Goal: Information Seeking & Learning: Check status

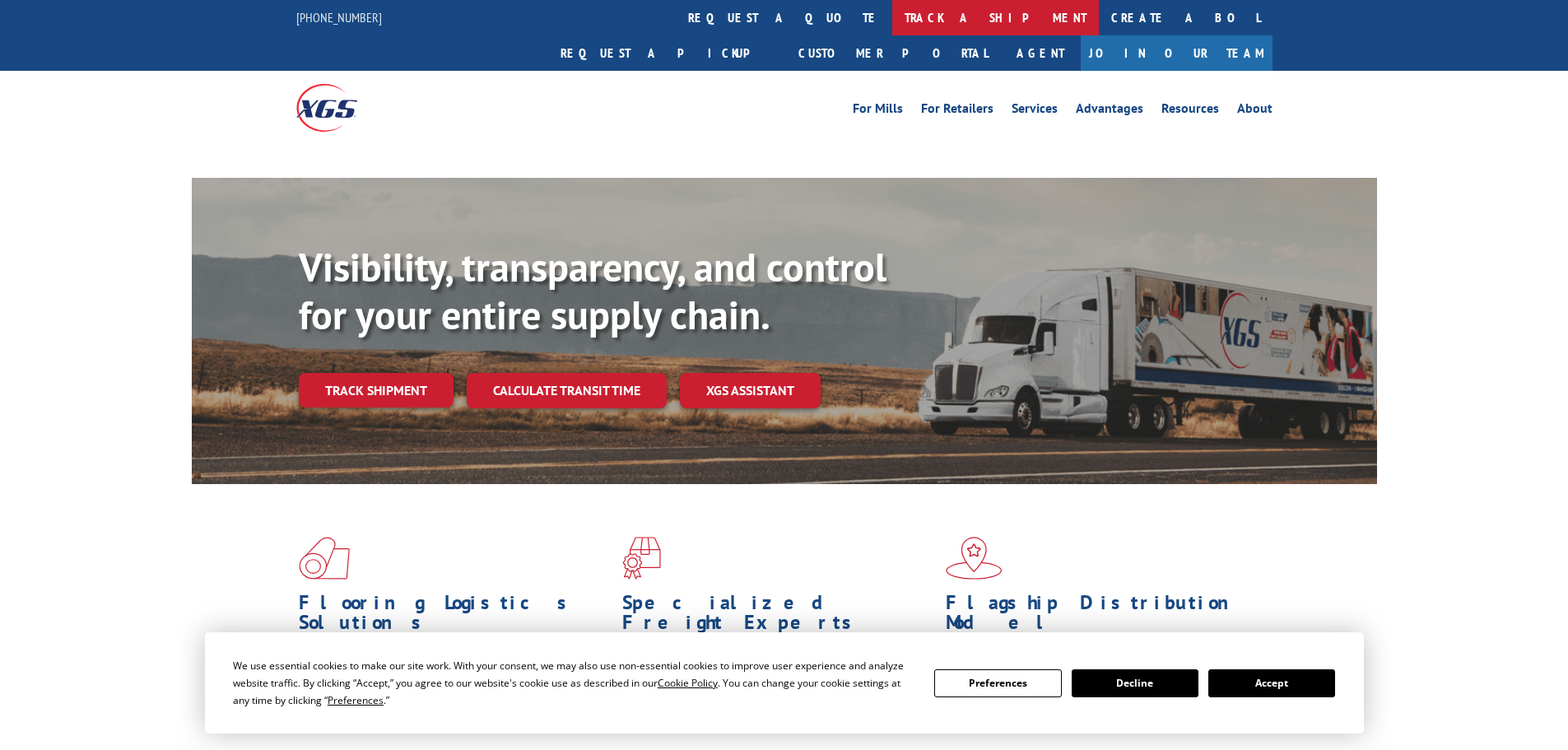
click at [893, 11] on link "track a shipment" at bounding box center [996, 18] width 206 height 35
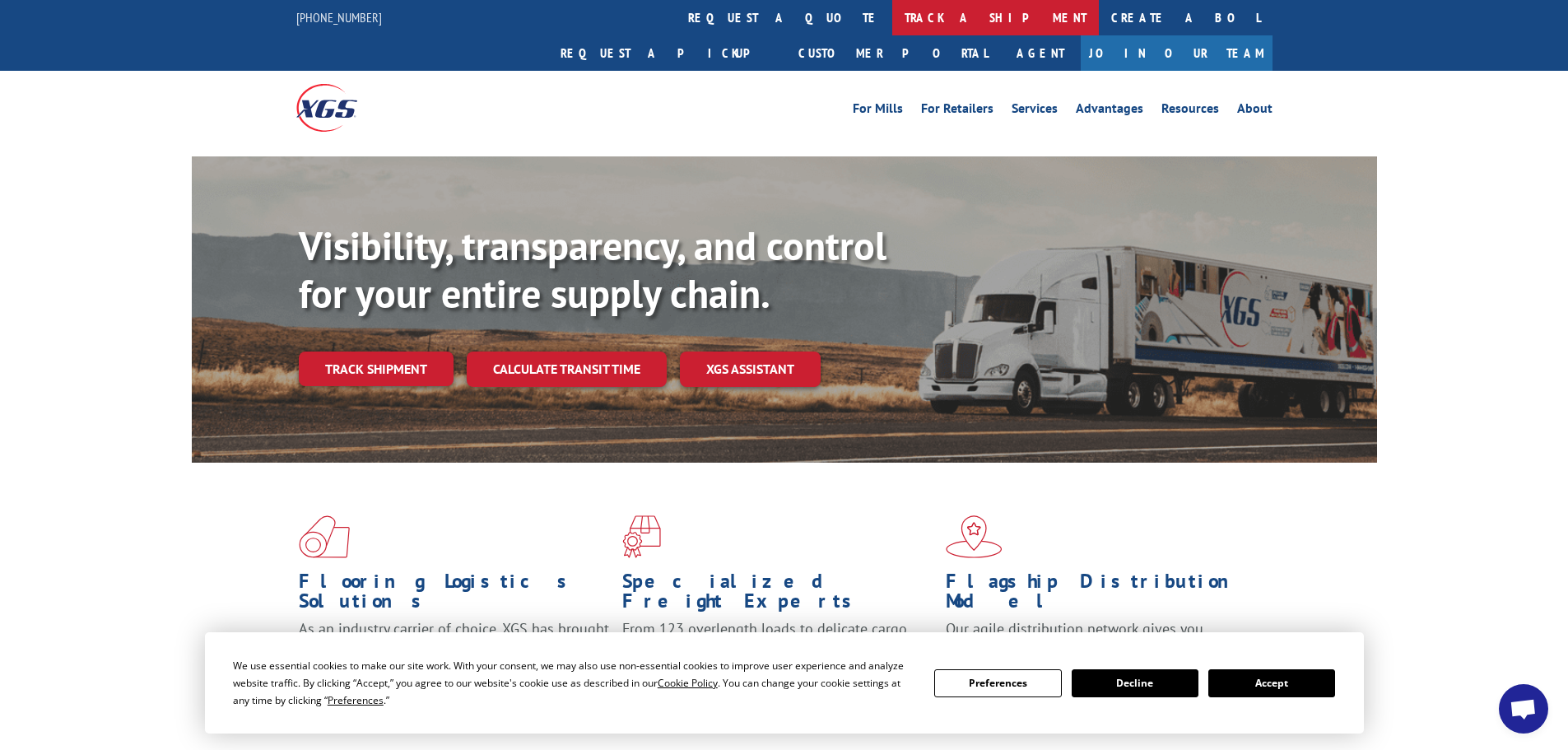
click at [893, 14] on link "track a shipment" at bounding box center [996, 18] width 206 height 35
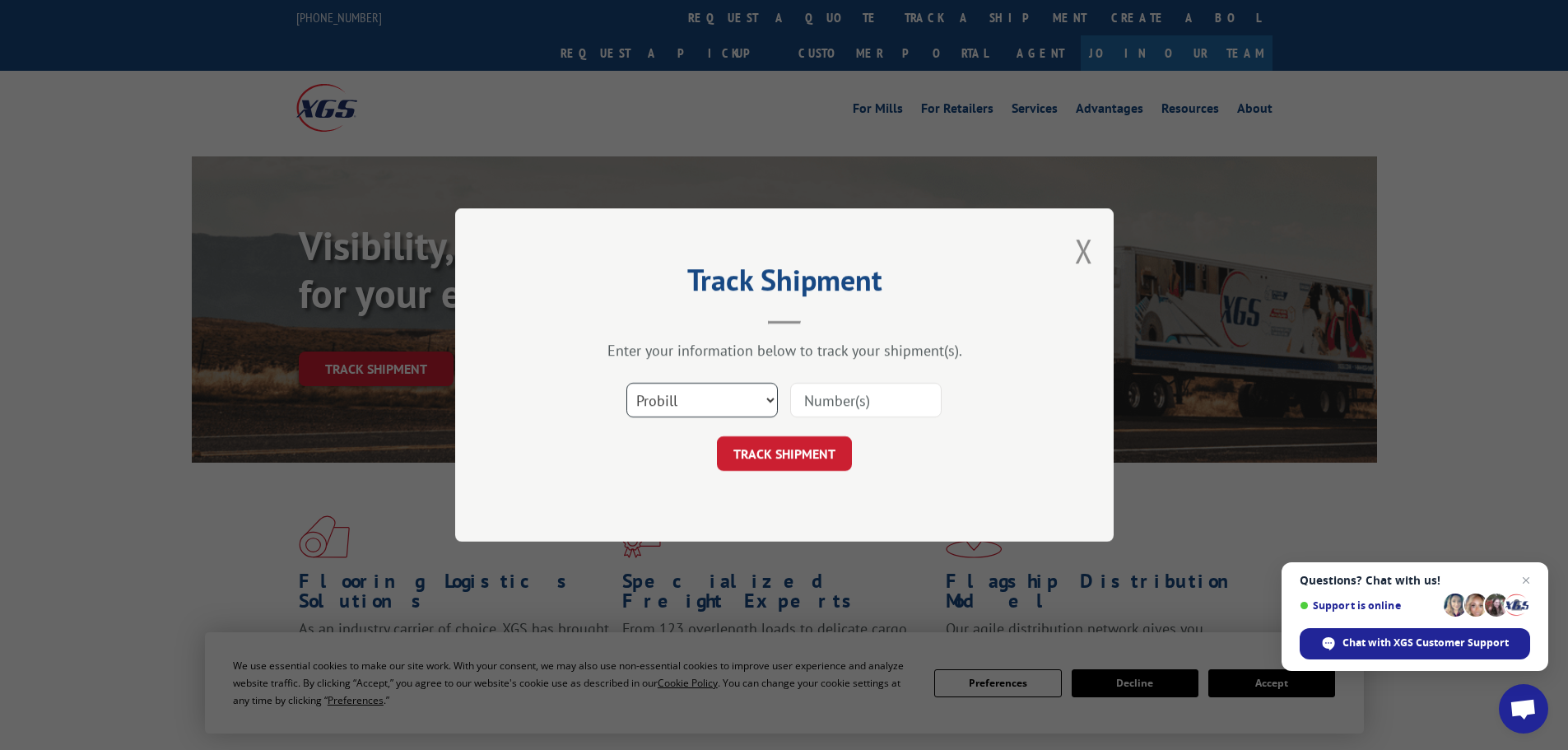
click at [673, 395] on select "Select category... Probill BOL PO" at bounding box center [701, 400] width 151 height 34
select select "po"
click at [626, 383] on select "Select category... Probill BOL PO" at bounding box center [701, 400] width 151 height 34
click at [847, 399] on input at bounding box center [866, 400] width 151 height 34
paste input "21520230"
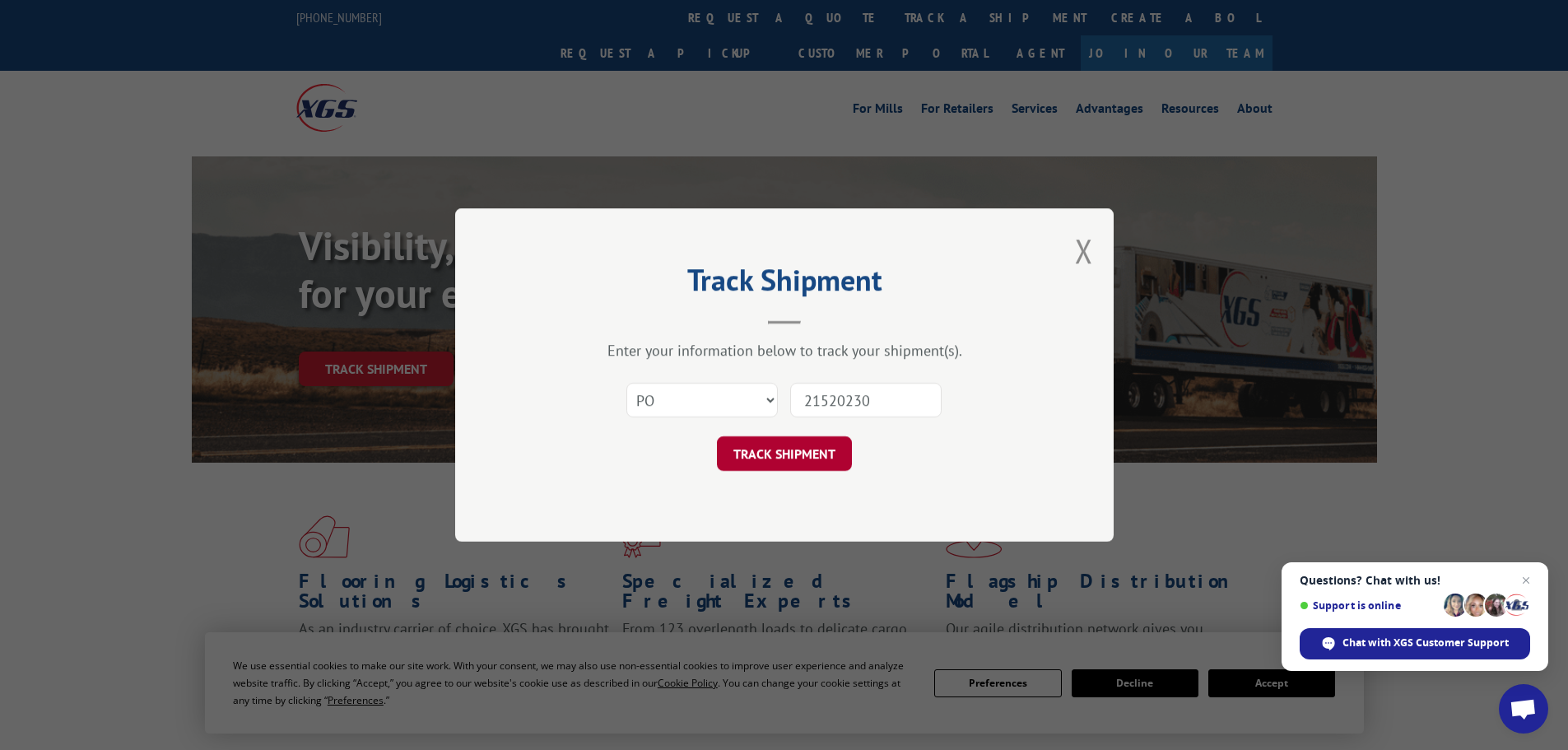
type input "21520230"
click at [802, 449] on button "TRACK SHIPMENT" at bounding box center [784, 454] width 135 height 34
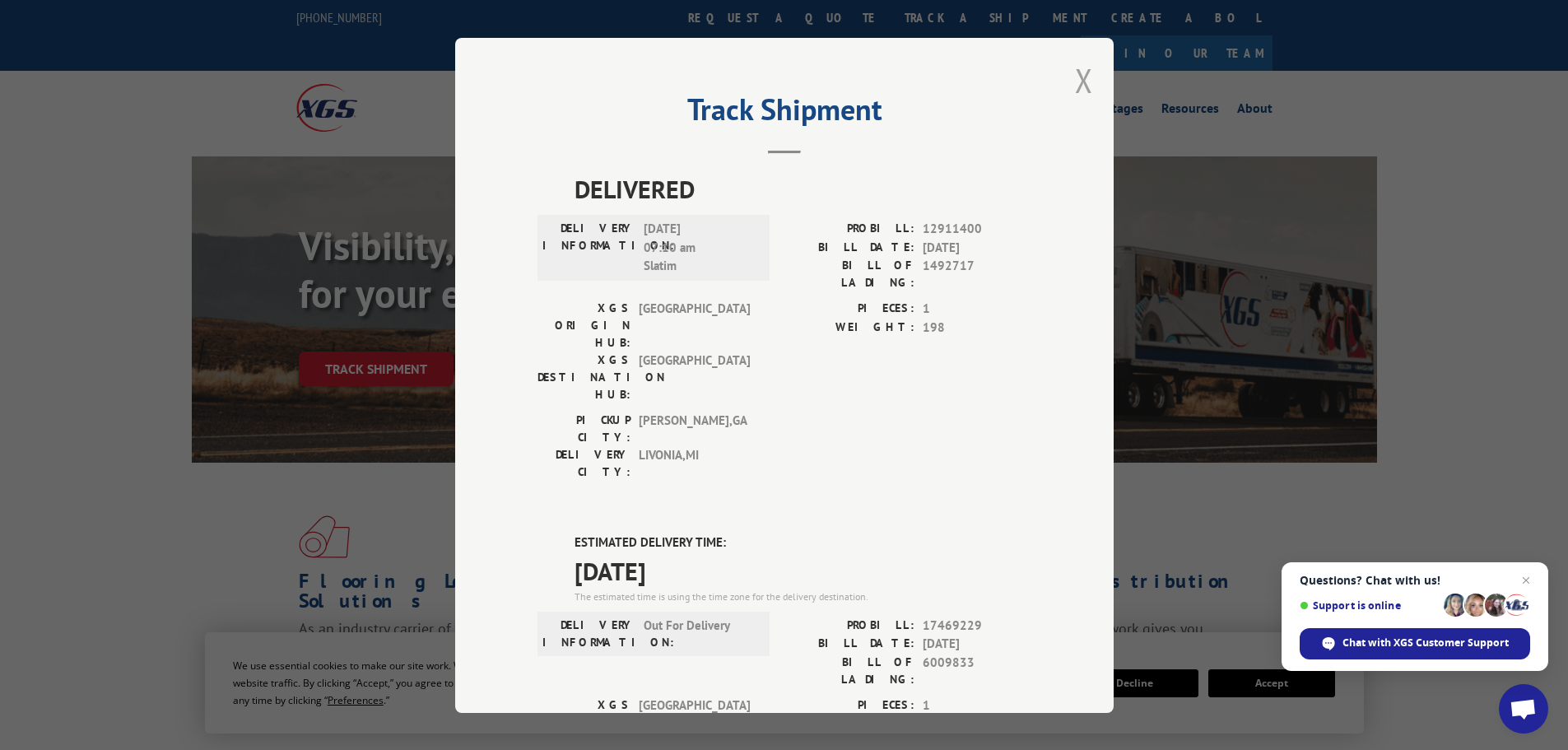
click at [1079, 84] on button "Close modal" at bounding box center [1083, 80] width 18 height 44
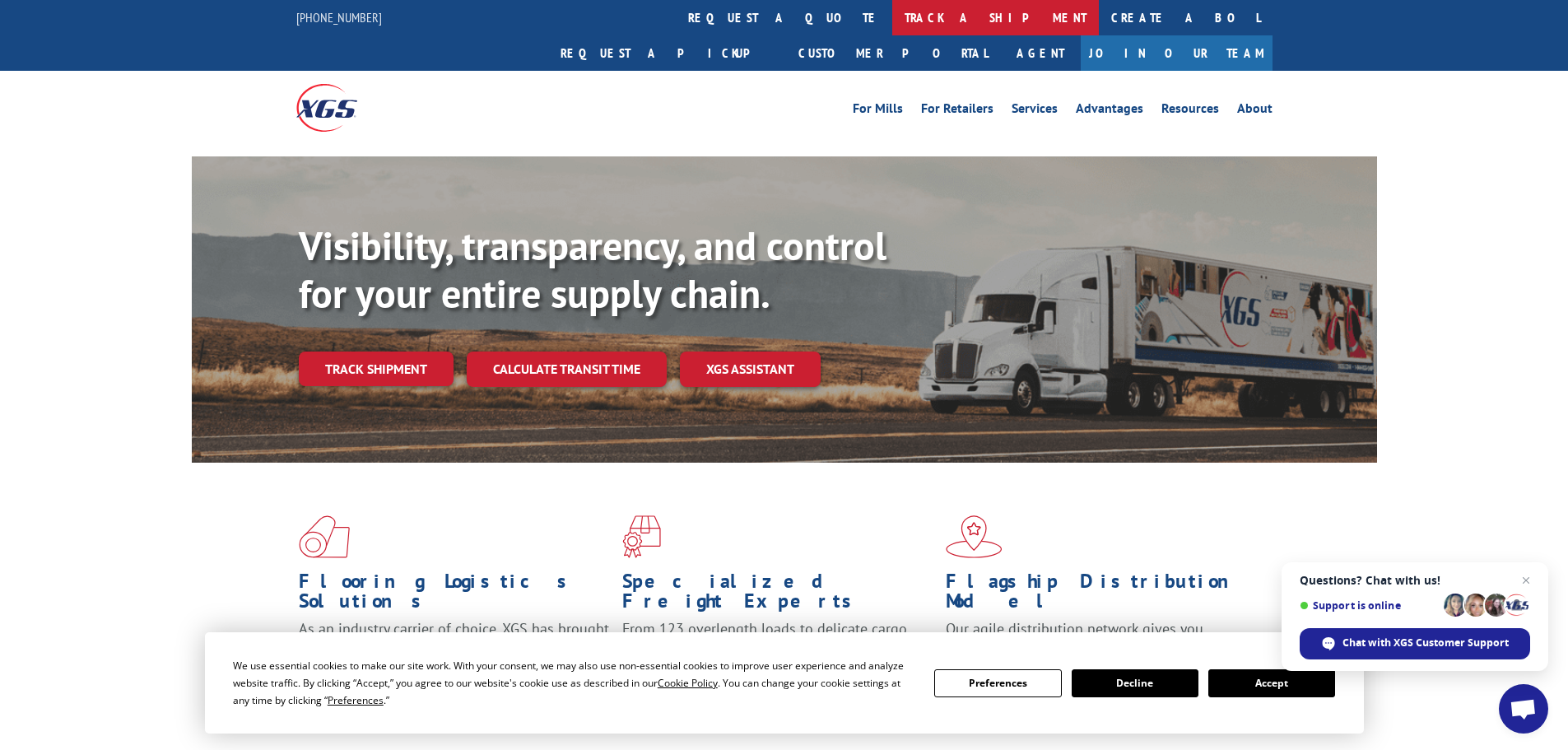
click at [893, 10] on link "track a shipment" at bounding box center [996, 18] width 206 height 35
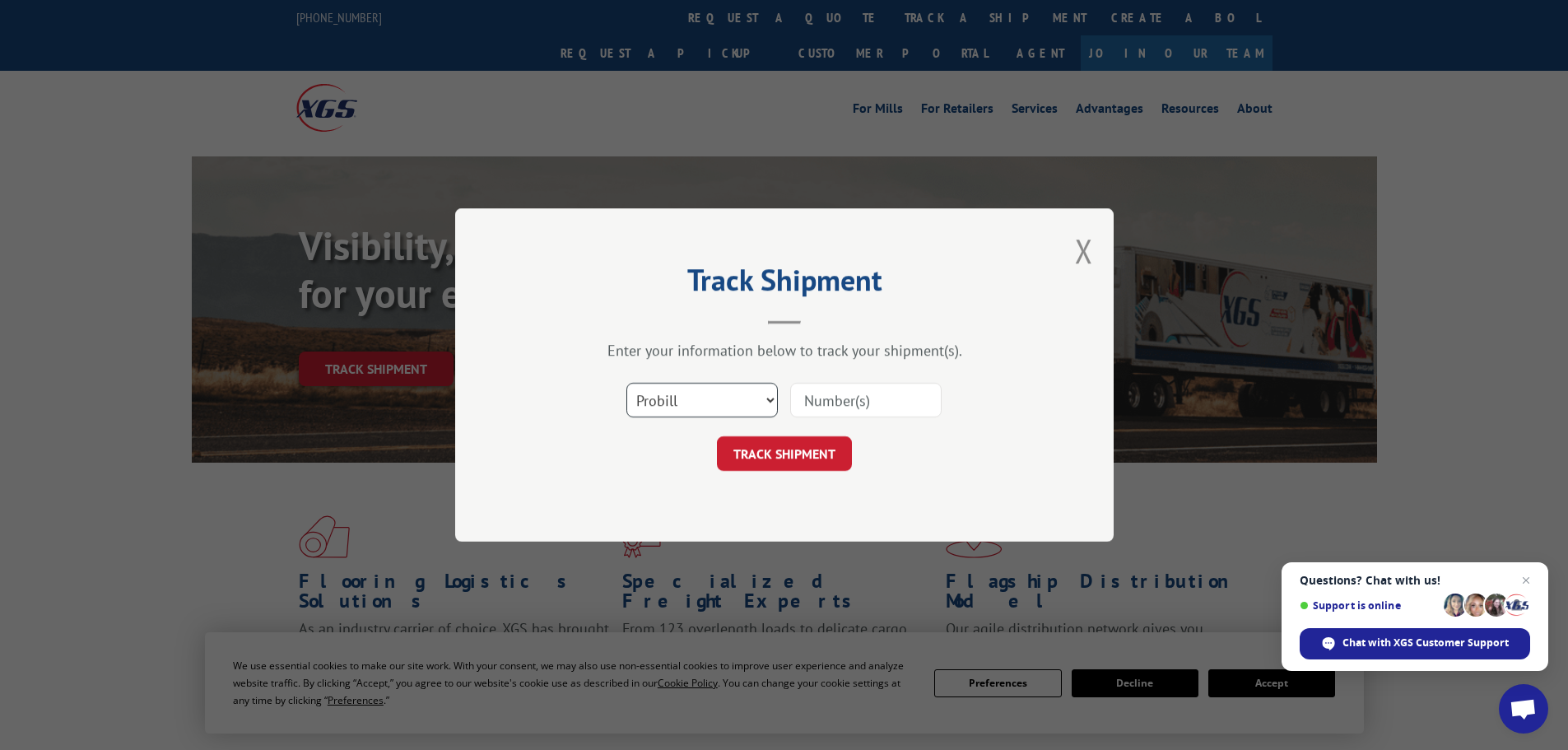
click at [647, 397] on select "Select category... Probill BOL PO" at bounding box center [701, 400] width 151 height 34
select select "po"
click at [626, 383] on select "Select category... Probill BOL PO" at bounding box center [701, 400] width 151 height 34
click at [852, 408] on input at bounding box center [866, 400] width 151 height 34
paste input "21520329"
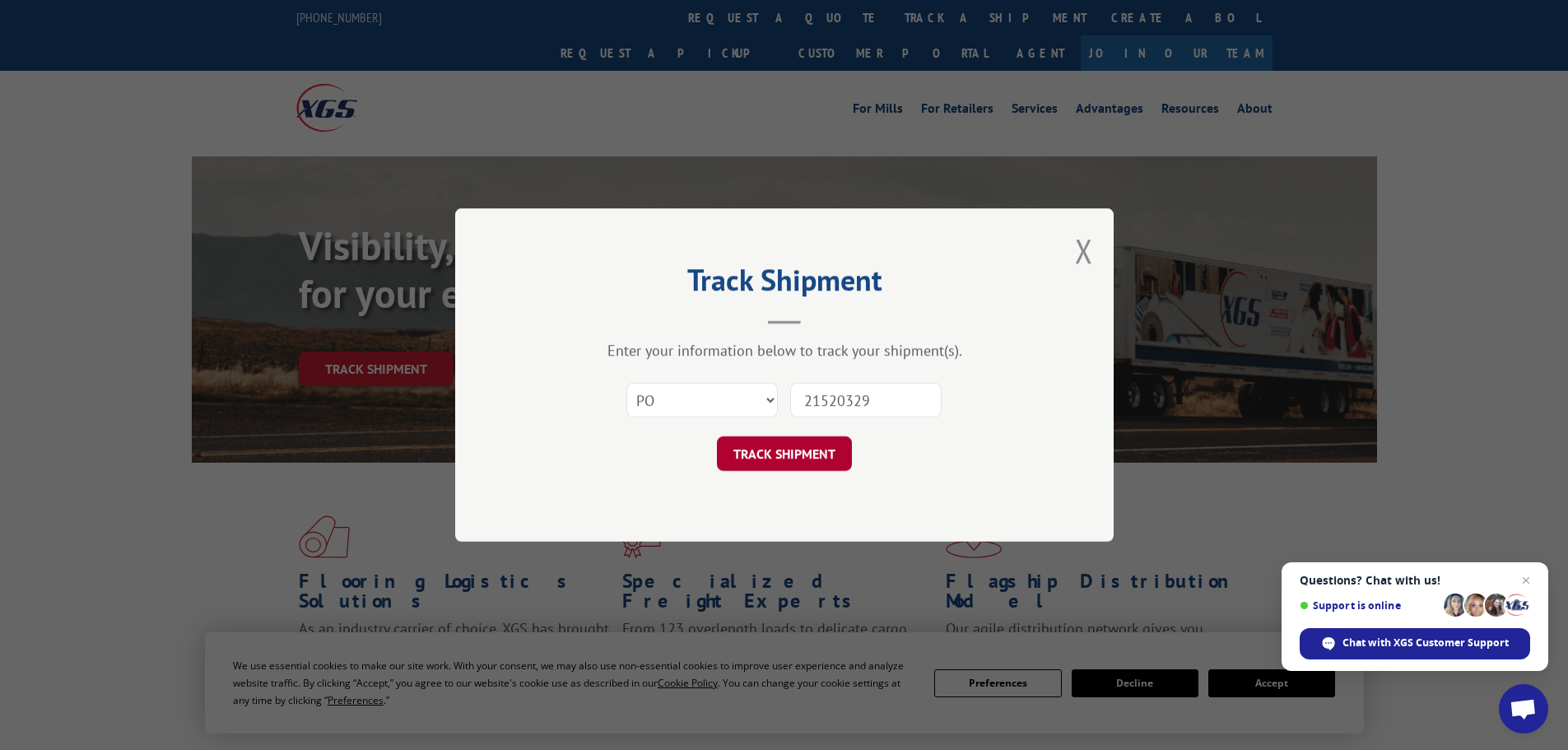
type input "21520329"
click at [777, 460] on button "TRACK SHIPMENT" at bounding box center [784, 454] width 135 height 34
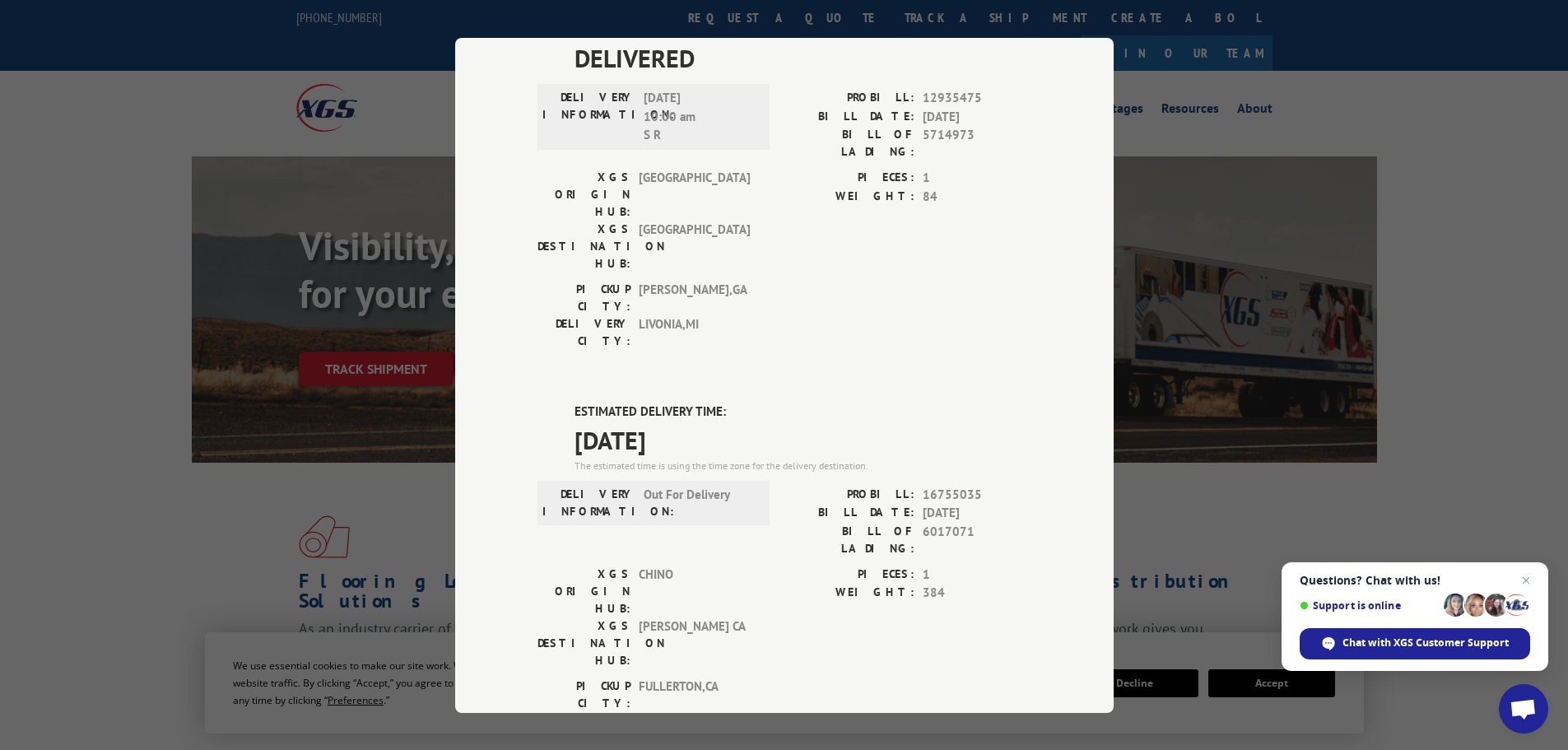
scroll to position [164, 0]
